Goal: Task Accomplishment & Management: Manage account settings

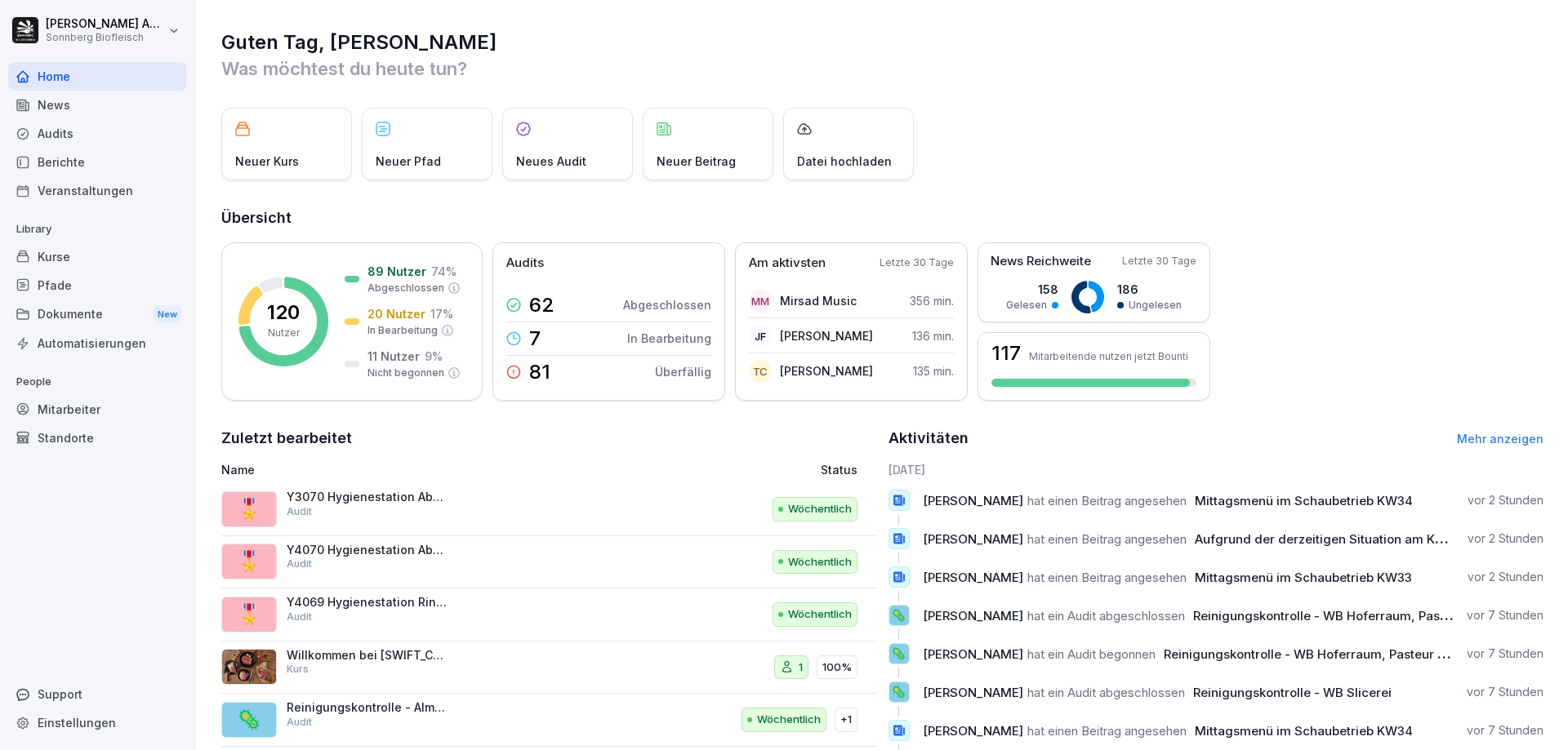
click at [78, 265] on div "Kurse" at bounding box center [97, 257] width 178 height 29
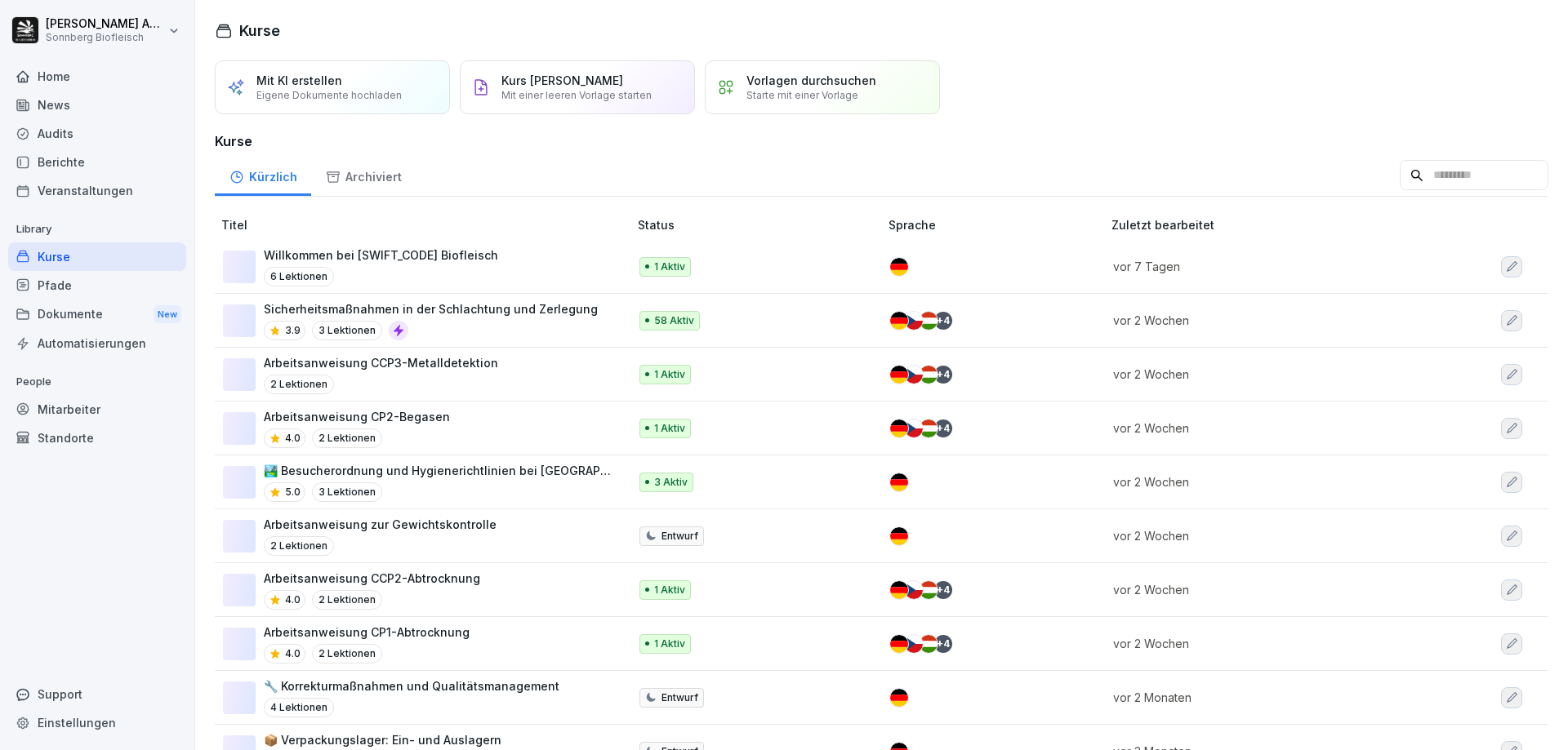
click at [78, 295] on div "Pfade" at bounding box center [97, 285] width 178 height 29
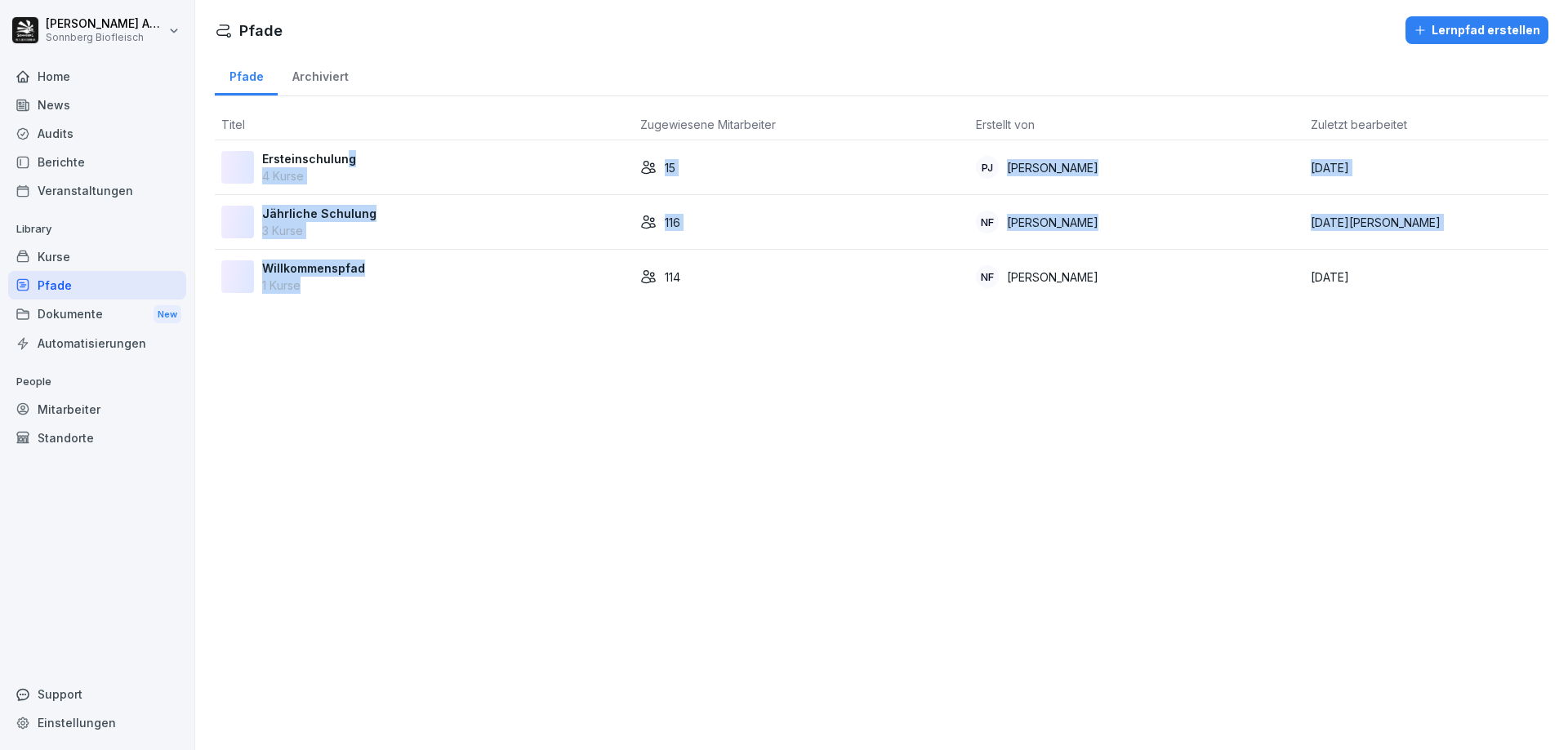
drag, startPoint x: 347, startPoint y: 166, endPoint x: 328, endPoint y: 278, distance: 113.6
click at [328, 278] on tbody "Ersteinschulung 4 Kurse 15 PJ Paul Jungmann 11. November 2024 Jährliche Schulun…" at bounding box center [882, 222] width 1334 height 163
click at [377, 225] on div "Jährliche Schulung 3 Kurse" at bounding box center [424, 222] width 406 height 34
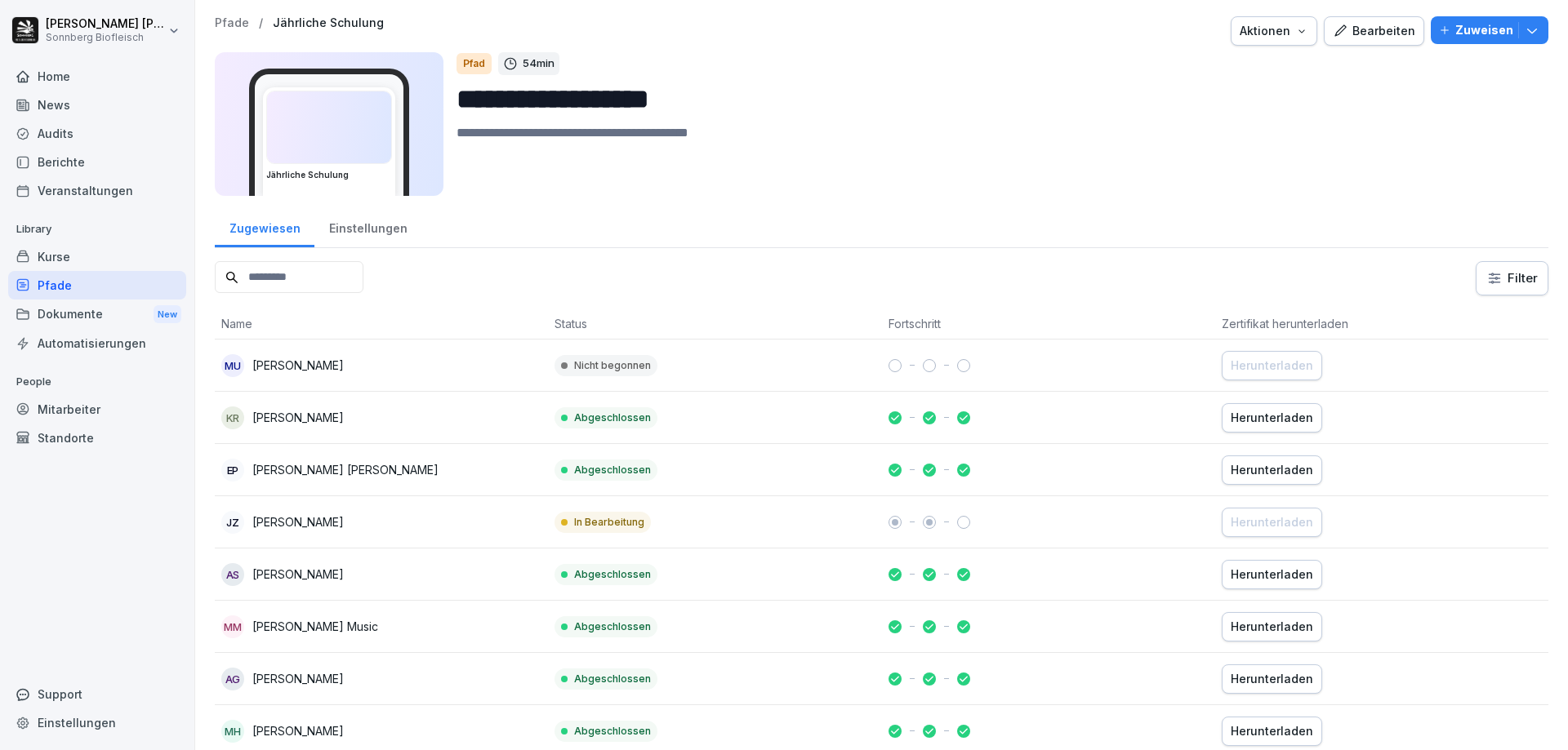
click at [315, 276] on input at bounding box center [289, 277] width 149 height 31
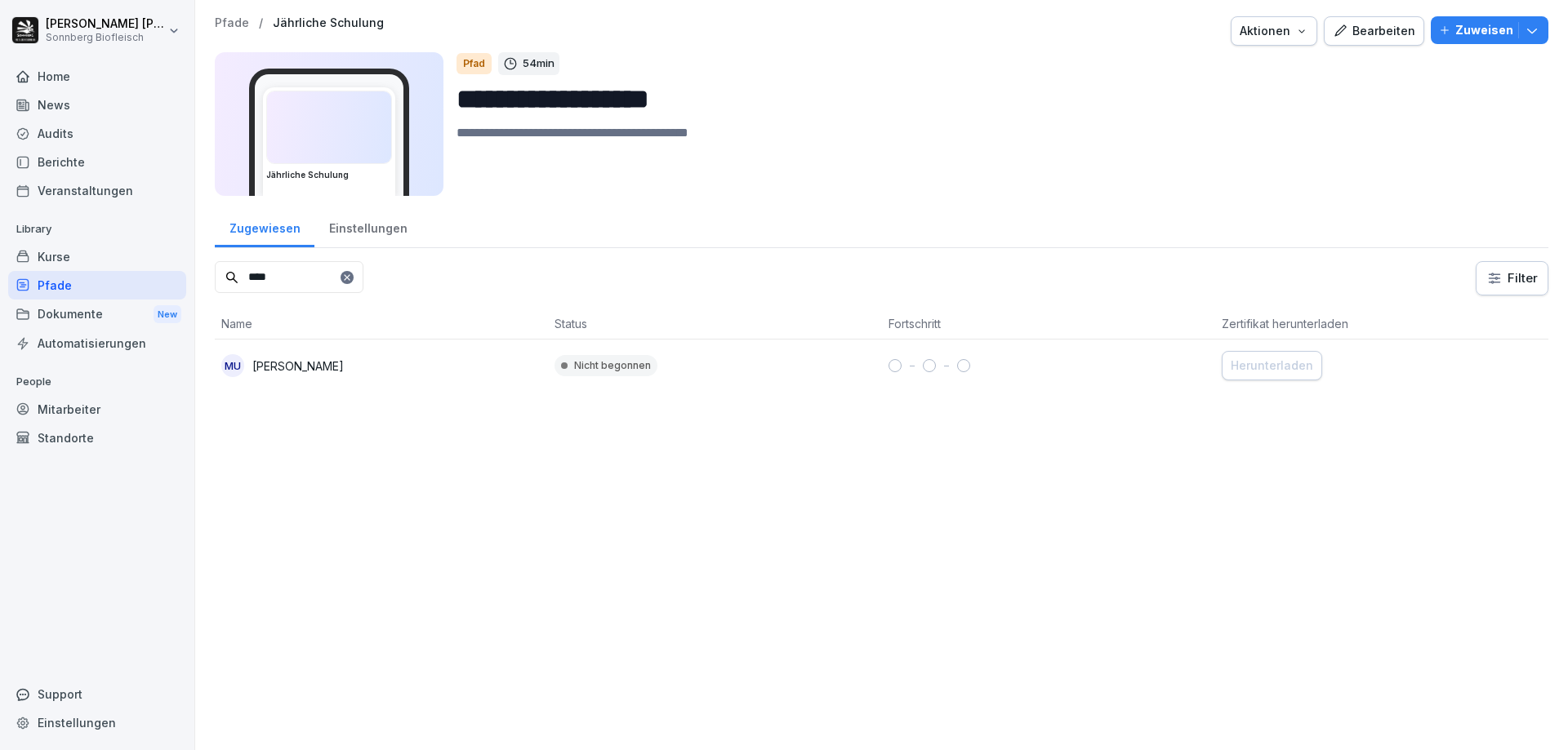
drag, startPoint x: 335, startPoint y: 278, endPoint x: 103, endPoint y: 280, distance: 232.0
click at [103, 280] on div "**********" at bounding box center [784, 375] width 1568 height 750
type input "******"
click at [352, 280] on icon at bounding box center [347, 278] width 10 height 10
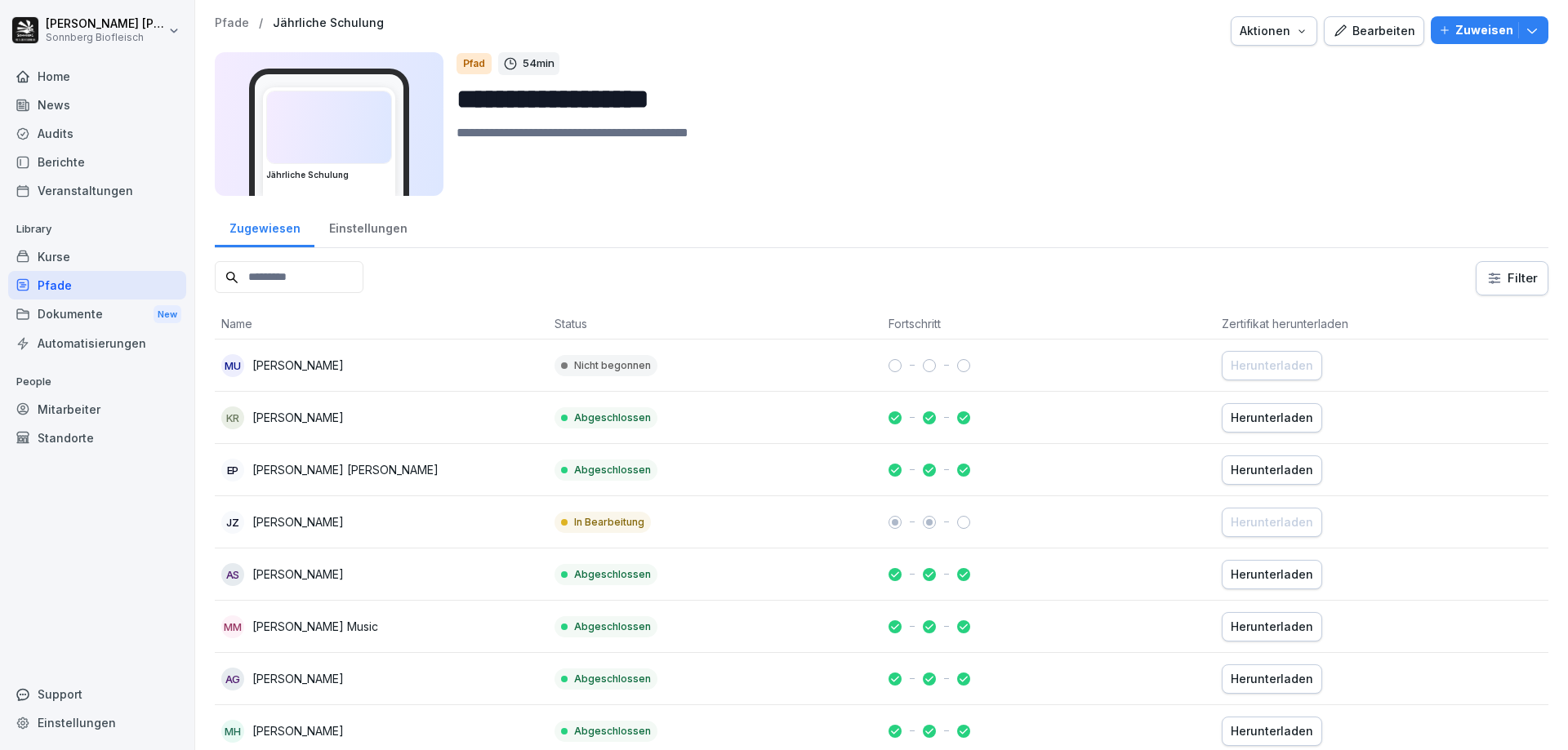
click at [330, 268] on input at bounding box center [289, 277] width 149 height 31
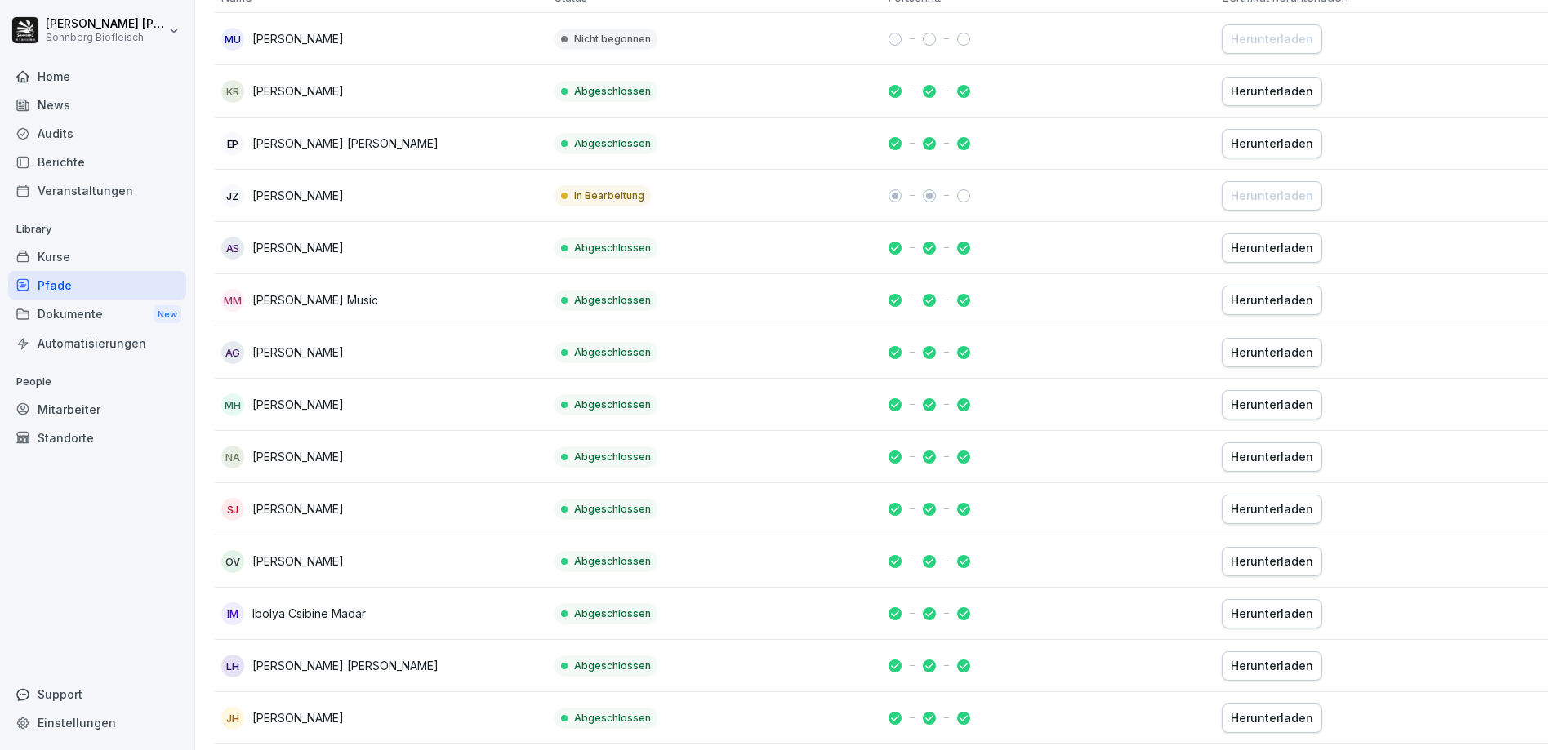
click at [278, 198] on p "[PERSON_NAME]" at bounding box center [297, 196] width 91 height 17
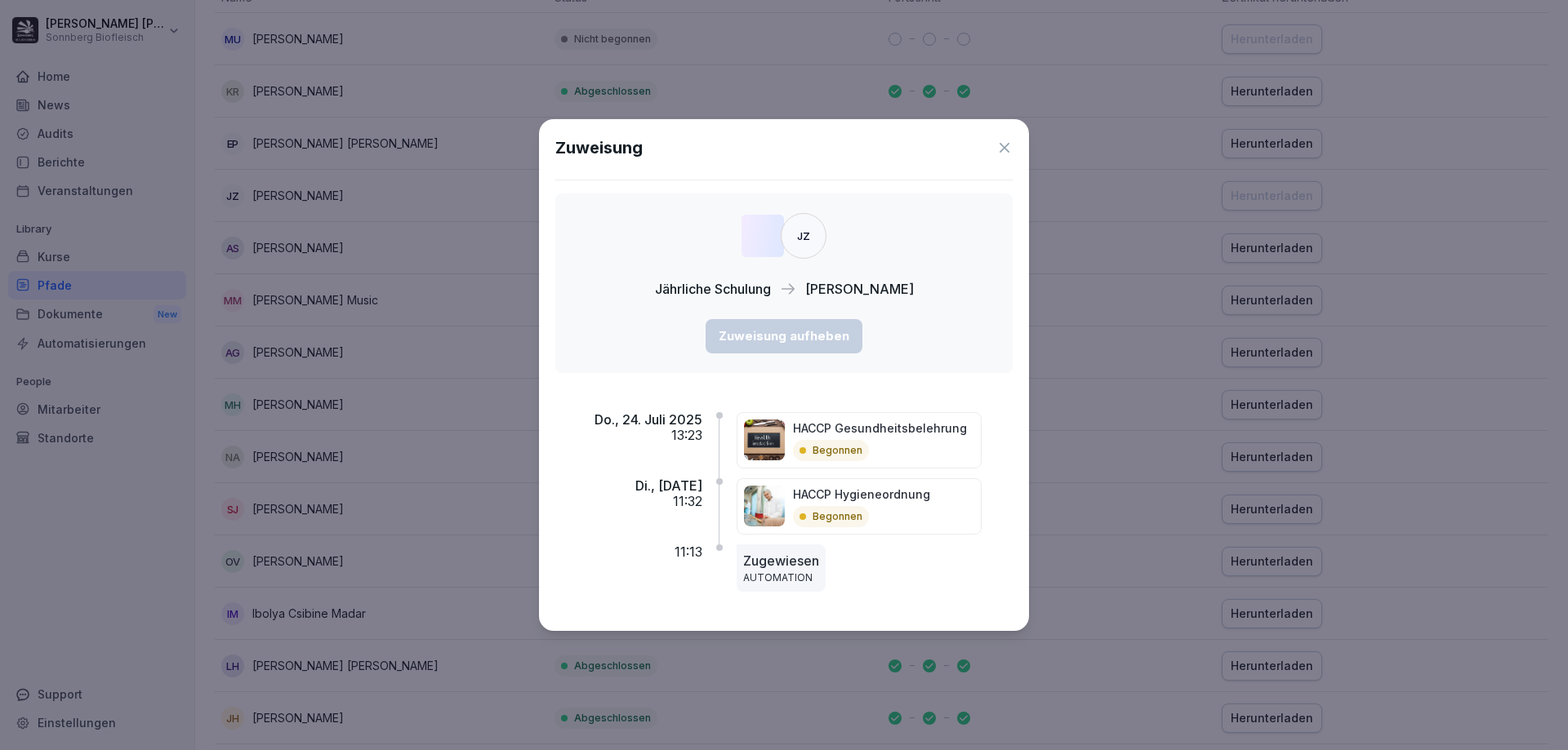
click at [1000, 149] on icon at bounding box center [1004, 147] width 16 height 16
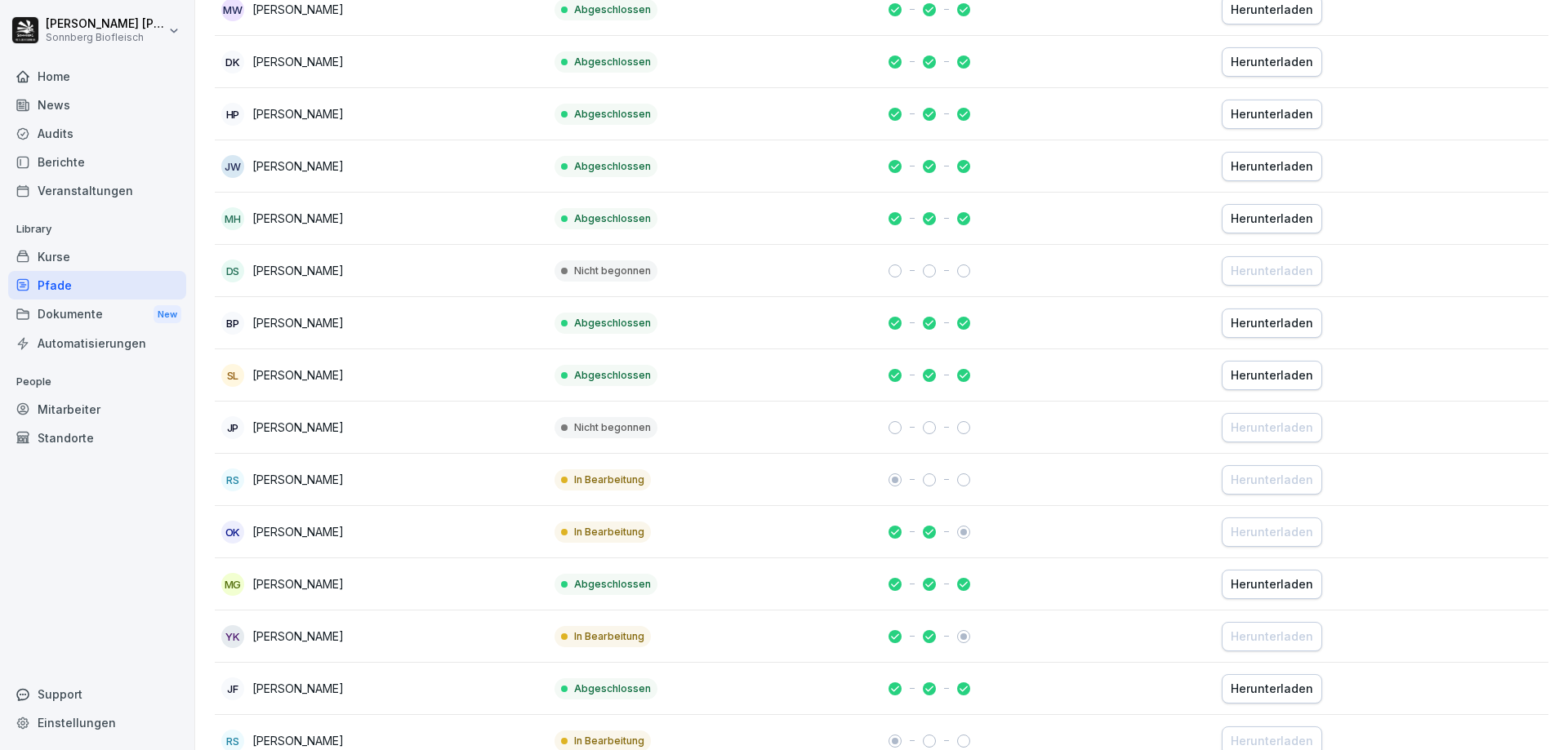
scroll to position [3266, 0]
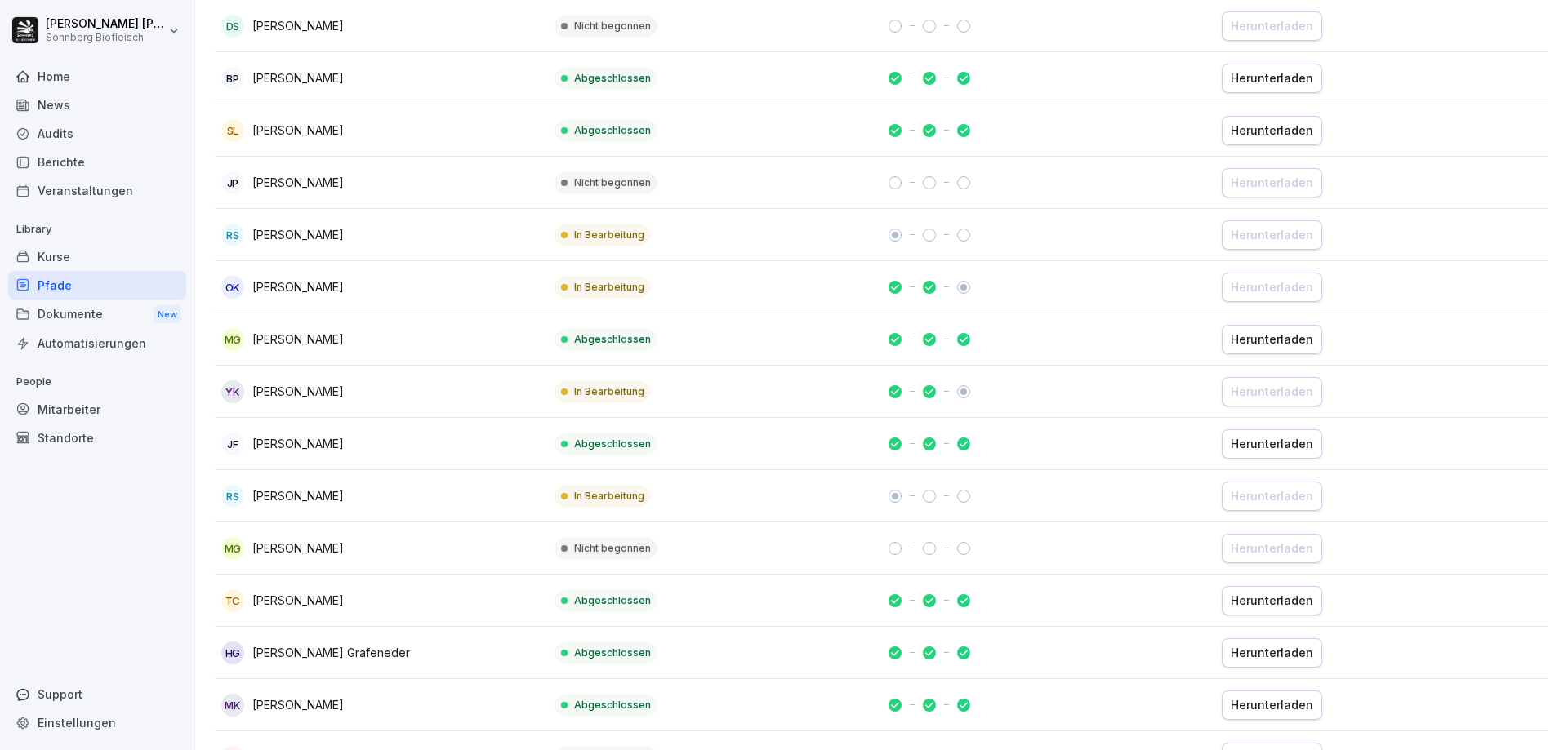
click at [319, 379] on td "YK [PERSON_NAME]" at bounding box center [381, 392] width 333 height 52
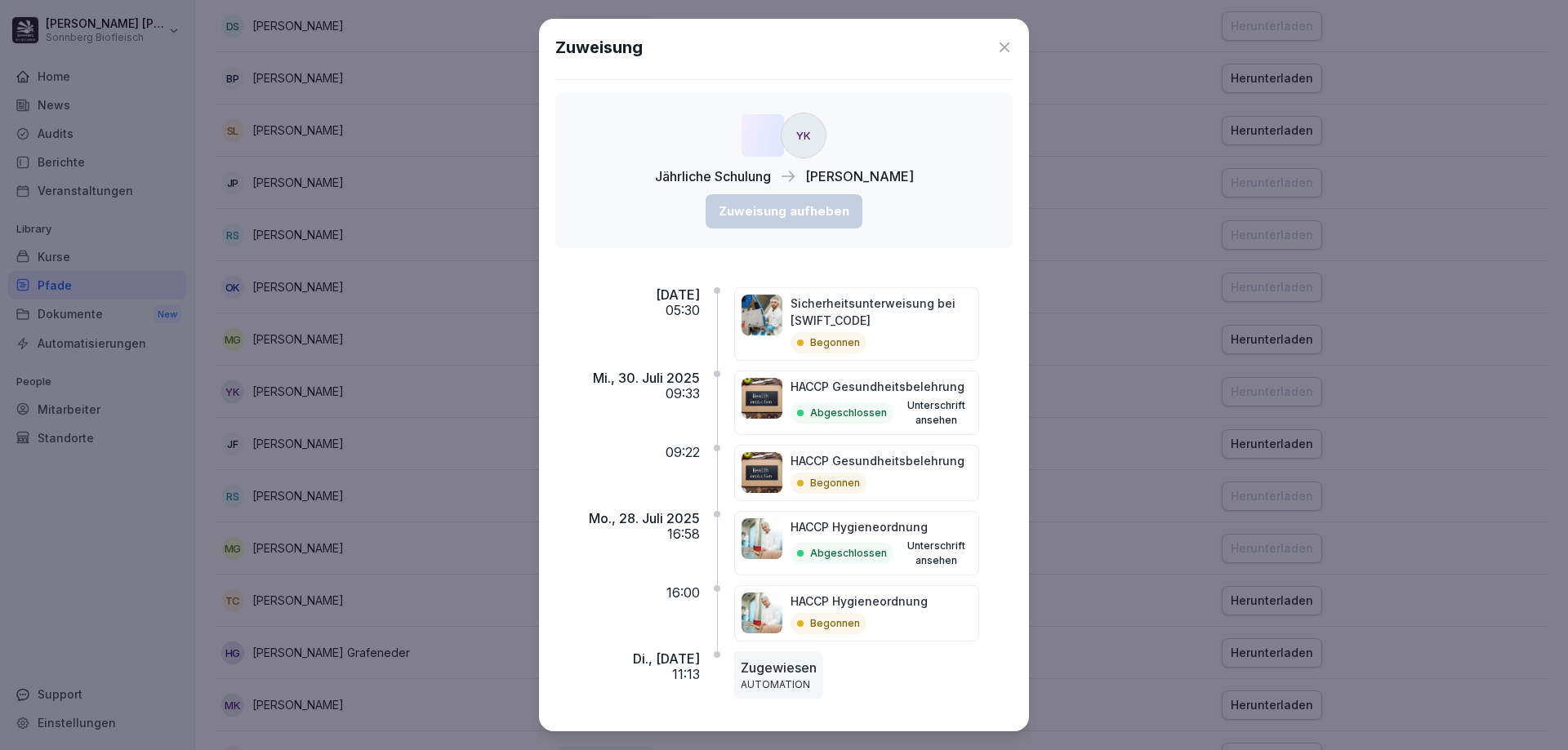
click at [1000, 39] on icon at bounding box center [1004, 47] width 16 height 16
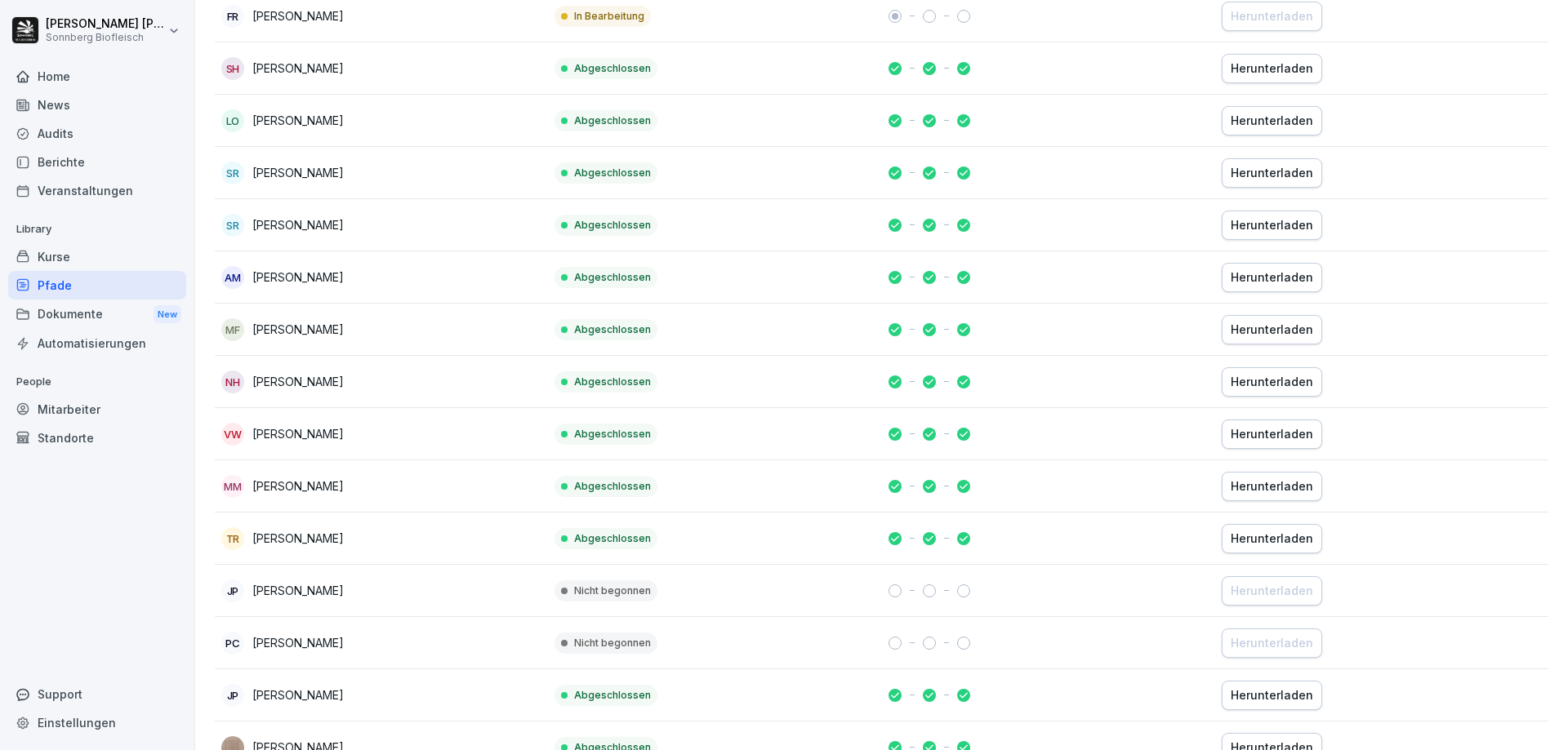
scroll to position [4736, 0]
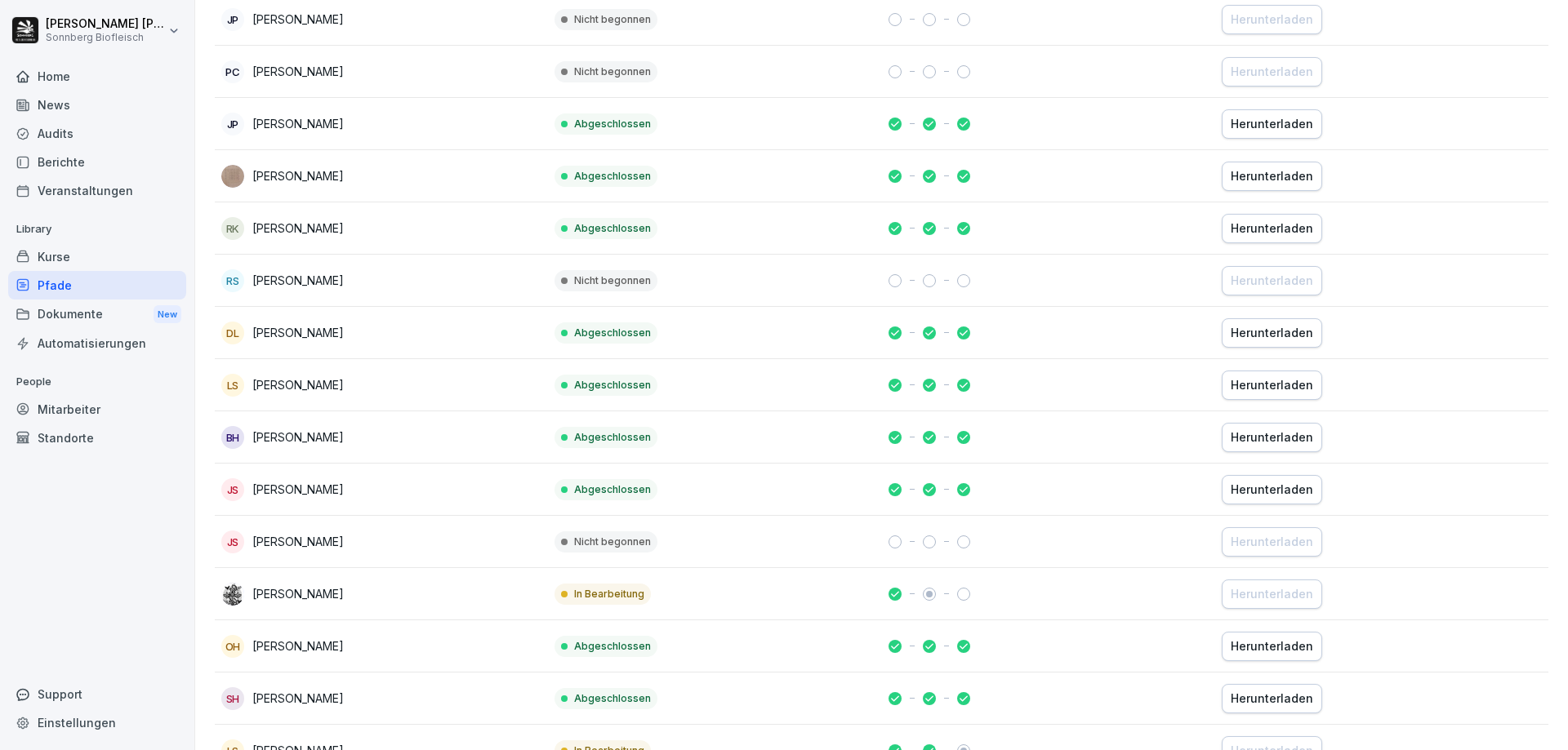
click at [365, 594] on div "[PERSON_NAME]" at bounding box center [382, 594] width 320 height 23
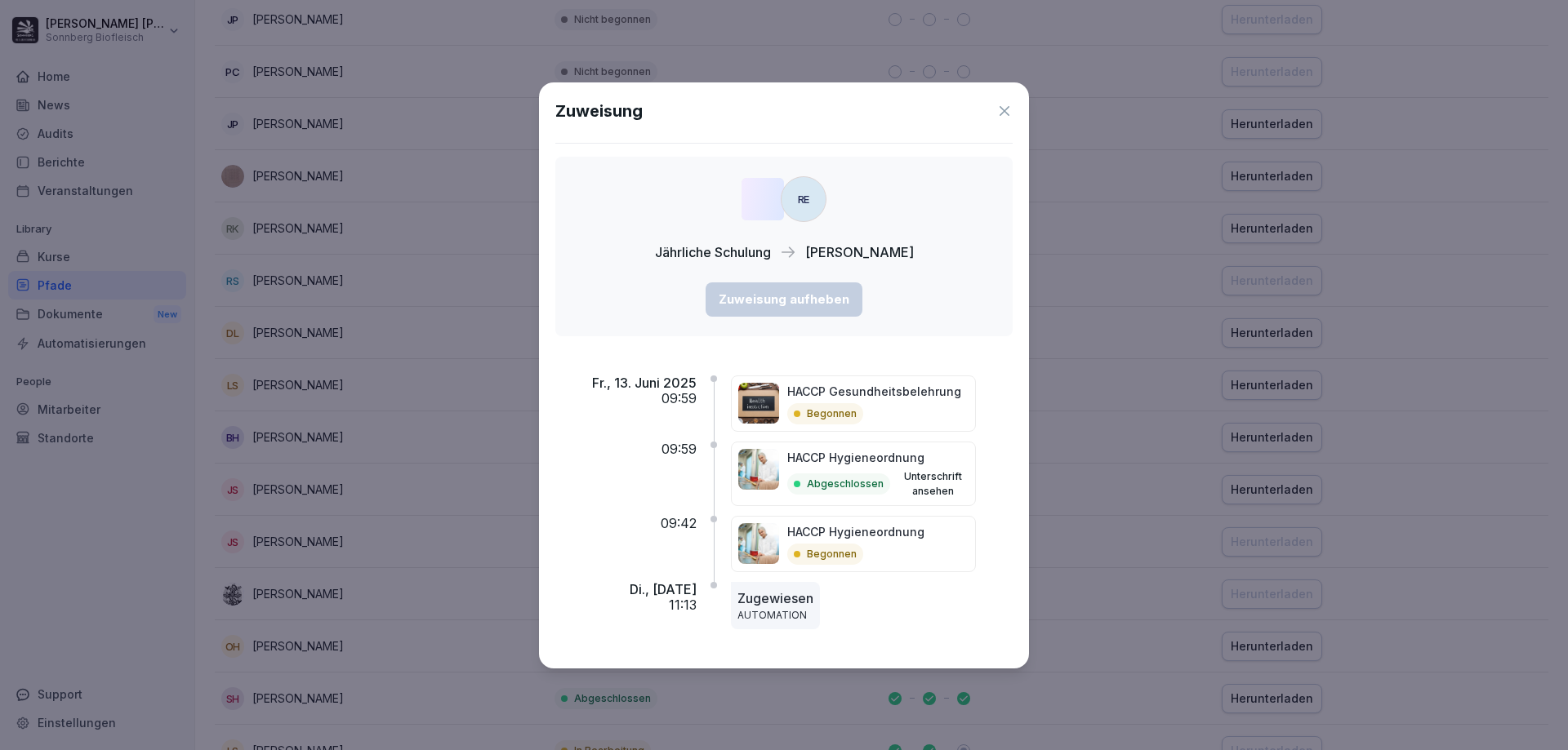
click at [1000, 112] on icon at bounding box center [1004, 111] width 16 height 16
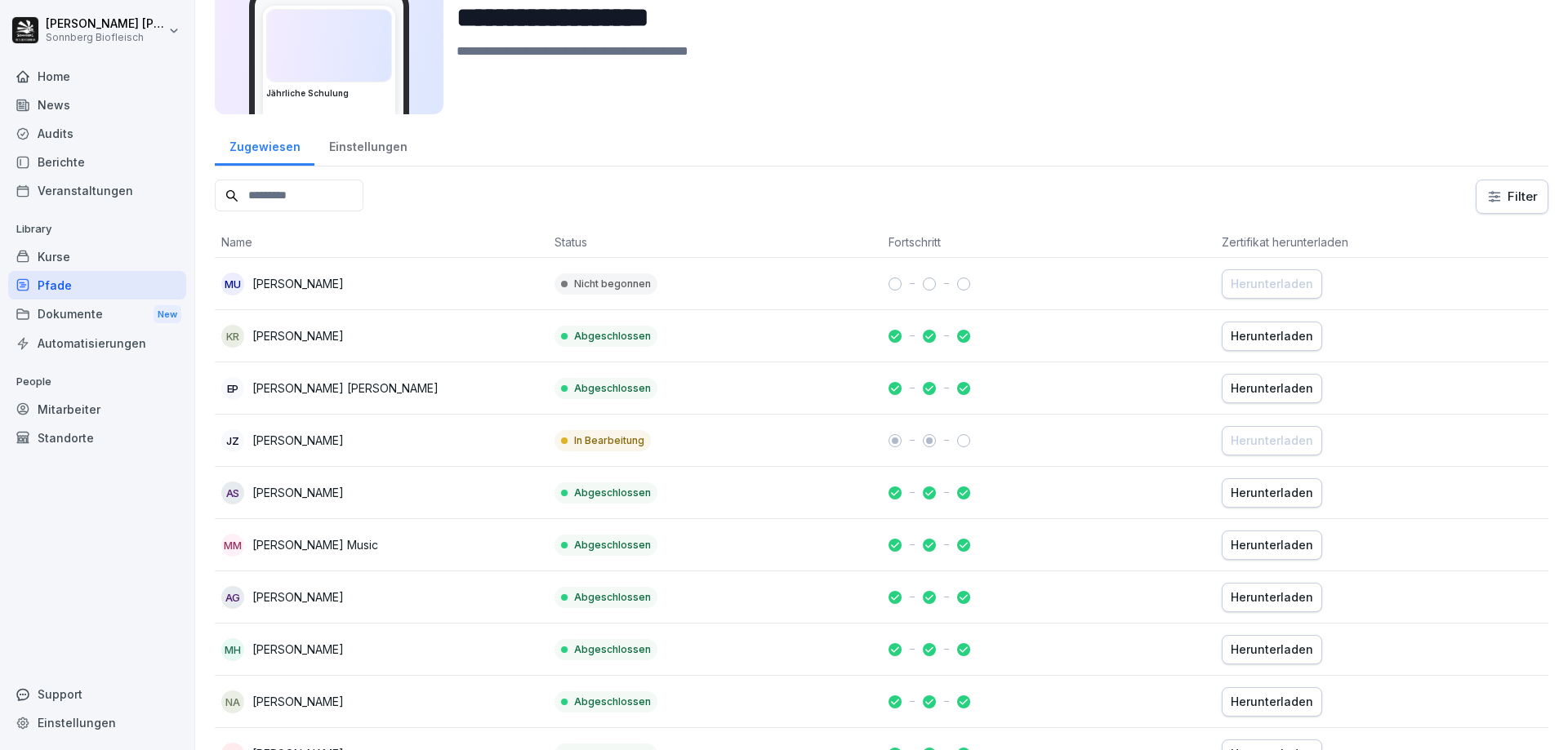
scroll to position [0, 0]
